Goal: Navigation & Orientation: Find specific page/section

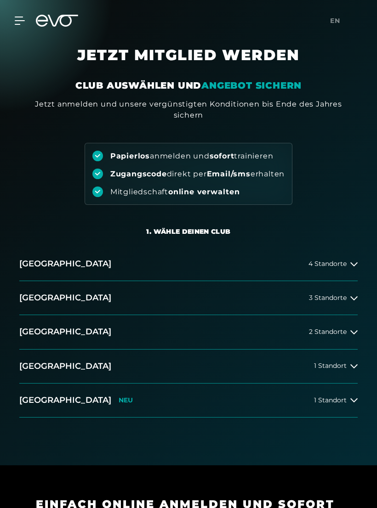
click at [62, 312] on button "[GEOGRAPHIC_DATA] 3 Standorte" at bounding box center [188, 298] width 338 height 34
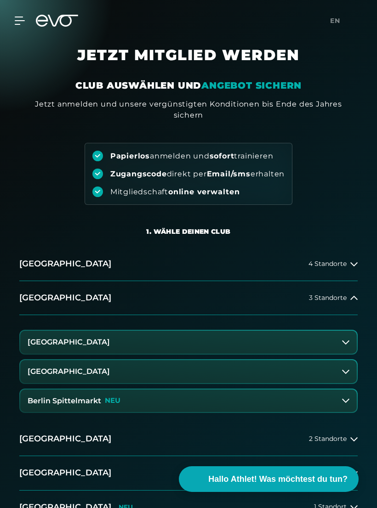
click at [53, 340] on h3 "[GEOGRAPHIC_DATA]" at bounding box center [69, 342] width 82 height 8
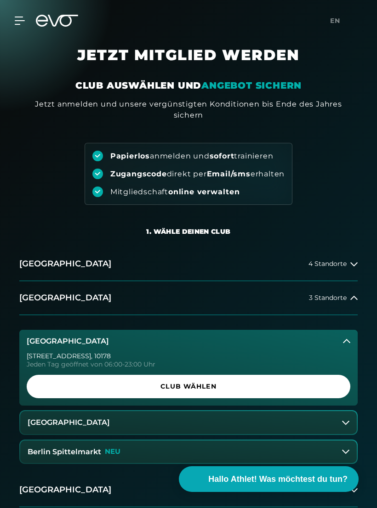
click at [94, 389] on span "Club wählen" at bounding box center [188, 387] width 301 height 10
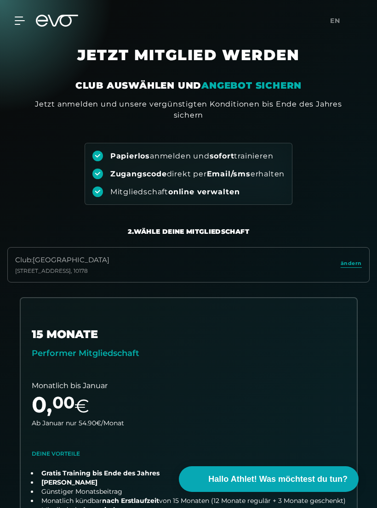
click at [18, 17] on icon at bounding box center [20, 20] width 10 height 7
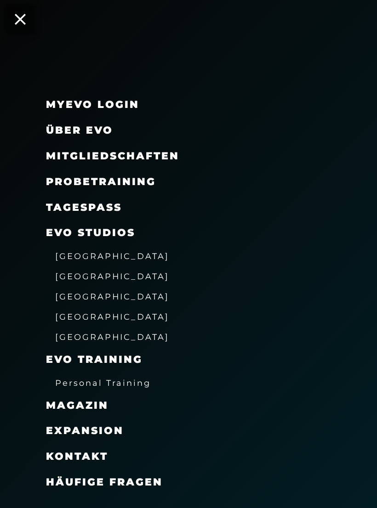
click at [81, 276] on span "[GEOGRAPHIC_DATA]" at bounding box center [112, 277] width 114 height 10
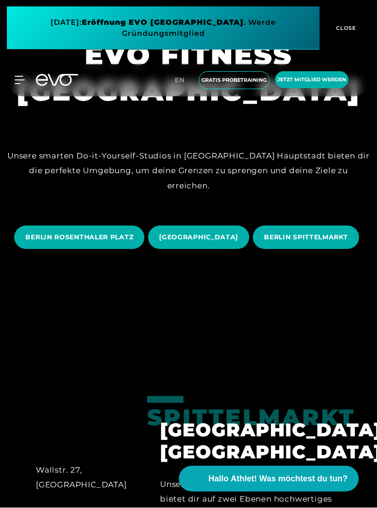
scroll to position [229, 0]
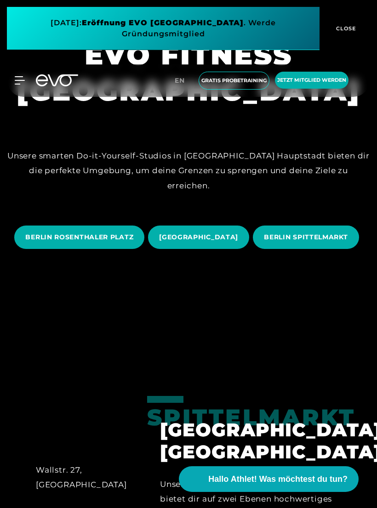
click at [249, 226] on span "[GEOGRAPHIC_DATA]" at bounding box center [198, 237] width 101 height 23
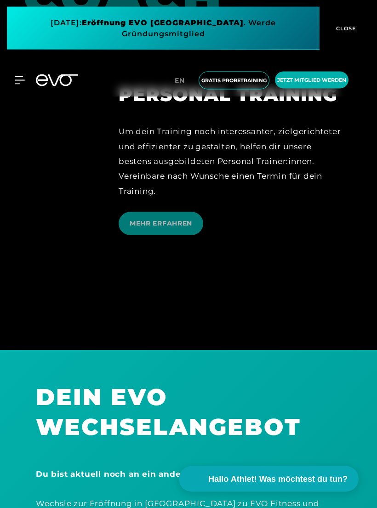
scroll to position [2814, 0]
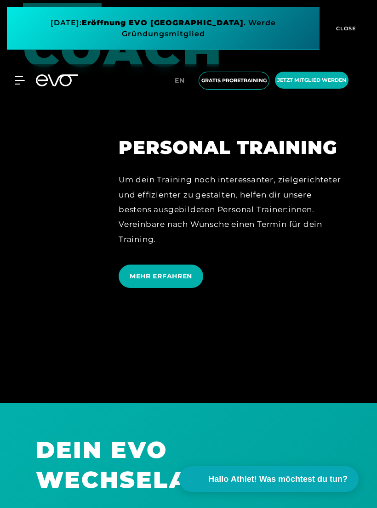
click at [135, 281] on span "MEHR ERFAHREN" at bounding box center [161, 277] width 62 height 10
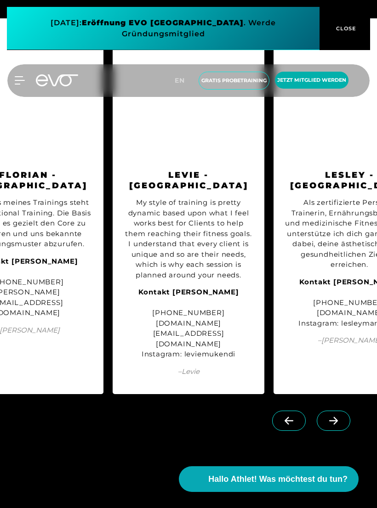
scroll to position [1251, 0]
